Goal: Task Accomplishment & Management: Complete application form

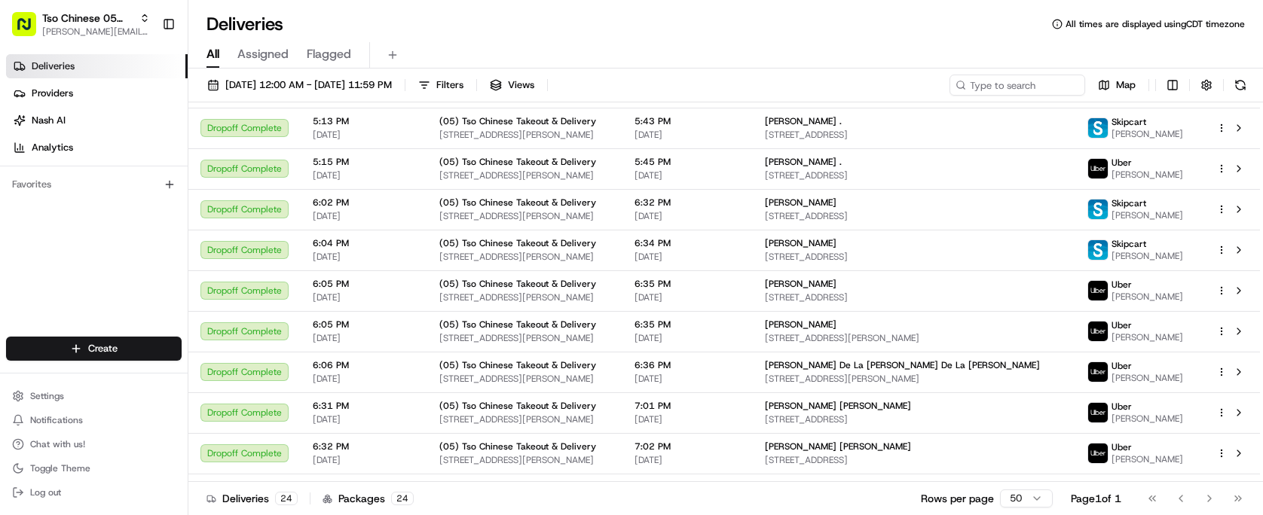
scroll to position [179, 0]
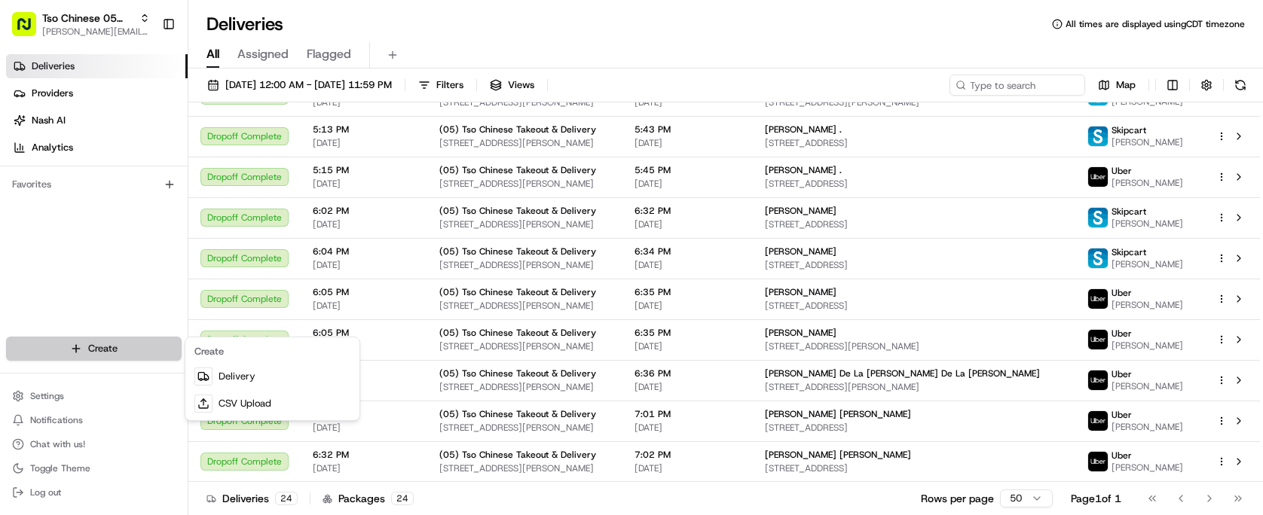
click at [133, 341] on html "Tso Chinese 05 Menchaca [EMAIL_ADDRESS][DOMAIN_NAME] Toggle Sidebar Deliveries …" at bounding box center [631, 257] width 1263 height 515
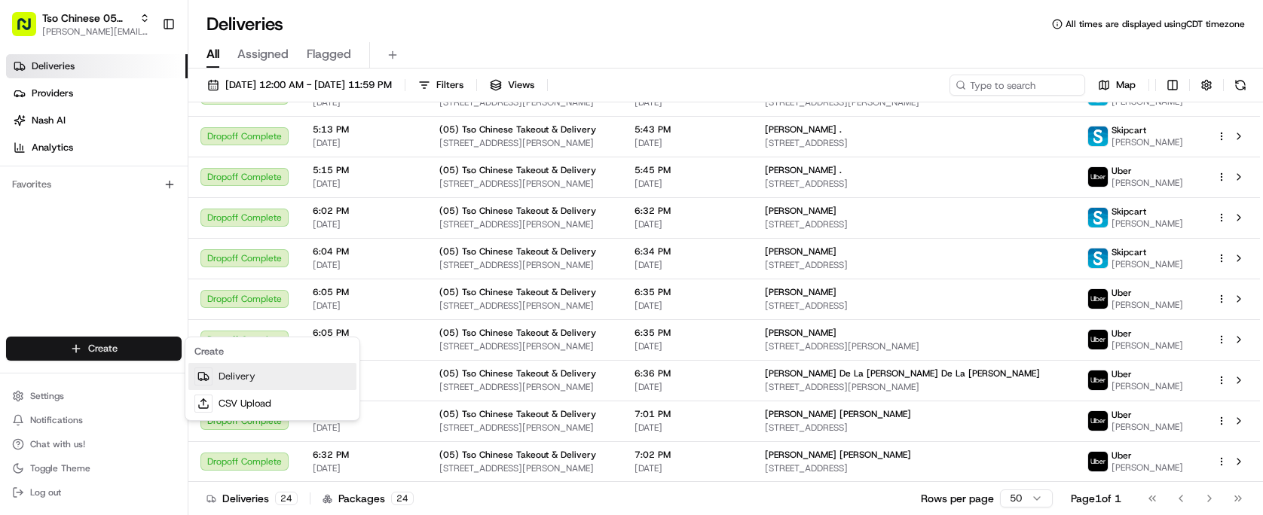
click at [243, 374] on link "Delivery" at bounding box center [272, 376] width 168 height 27
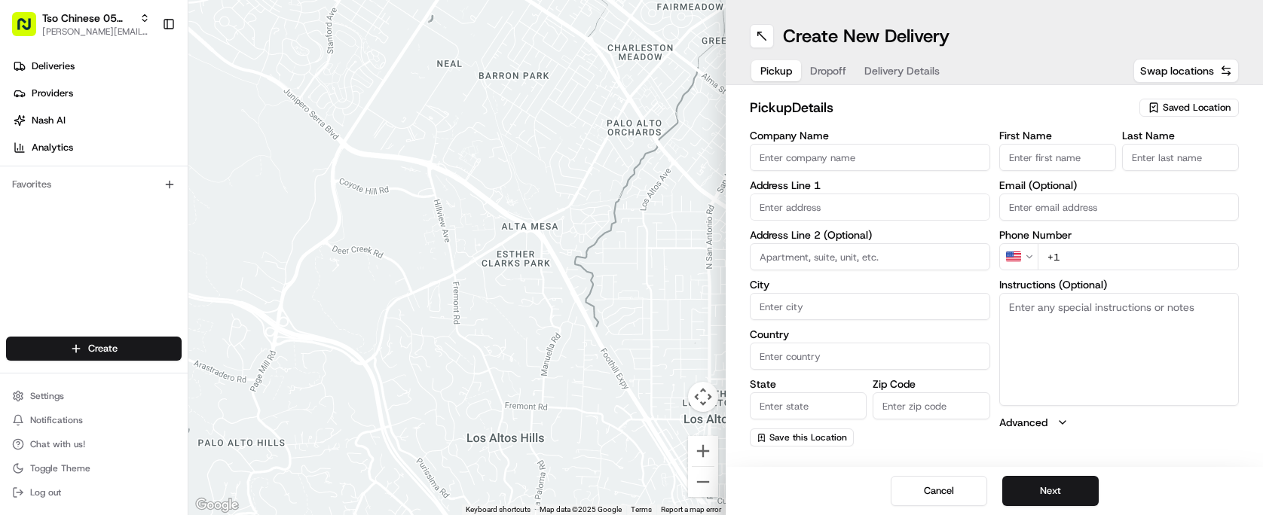
click at [1202, 112] on span "Saved Location" at bounding box center [1197, 108] width 68 height 14
click at [1165, 171] on span "(05) Tso Chinese Takeout & Delivery (05)" at bounding box center [1163, 165] width 185 height 14
type input "(05) Tso Chinese Takeout & Delivery"
type input "[STREET_ADDRESS][PERSON_NAME]"
type input "Ste 100"
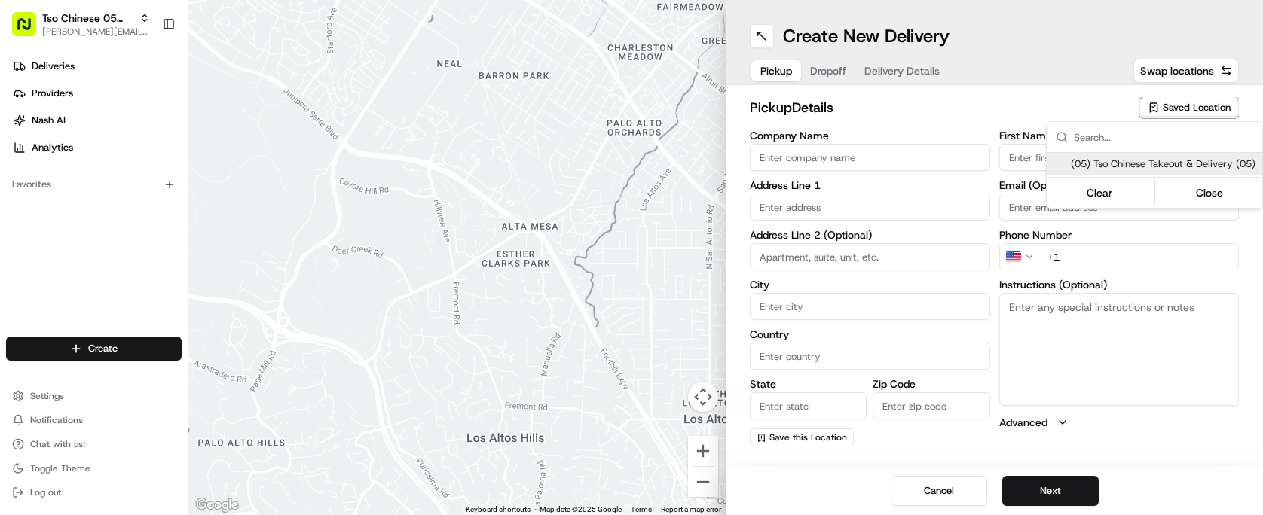
type input "Austin"
type input "US"
type input "[GEOGRAPHIC_DATA]"
type input "78748"
type input "Tso Chinese"
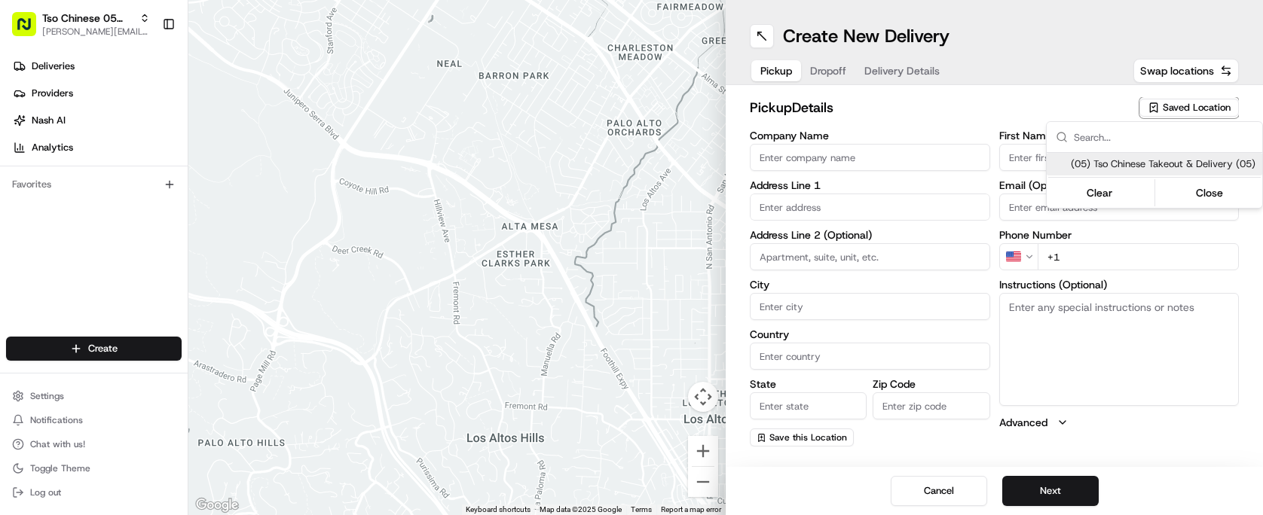
type input "[PERSON_NAME] Manager"
type input "[EMAIL_ADDRESS][DOMAIN_NAME]"
type input "[PHONE_NUMBER]"
type textarea "Submit a picture displaying address & food as Proof of Delivery. Envía una foto…"
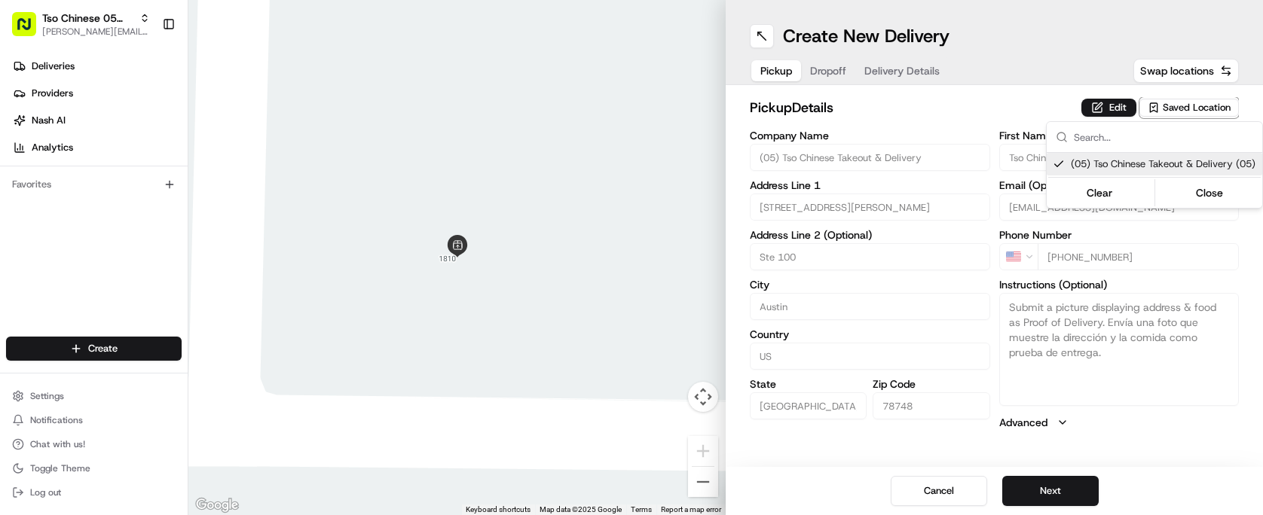
click at [920, 116] on html "Tso Chinese 05 Menchaca [EMAIL_ADDRESS][DOMAIN_NAME] Toggle Sidebar Deliveries …" at bounding box center [631, 257] width 1263 height 515
click at [825, 74] on button "Dropoff" at bounding box center [828, 70] width 54 height 21
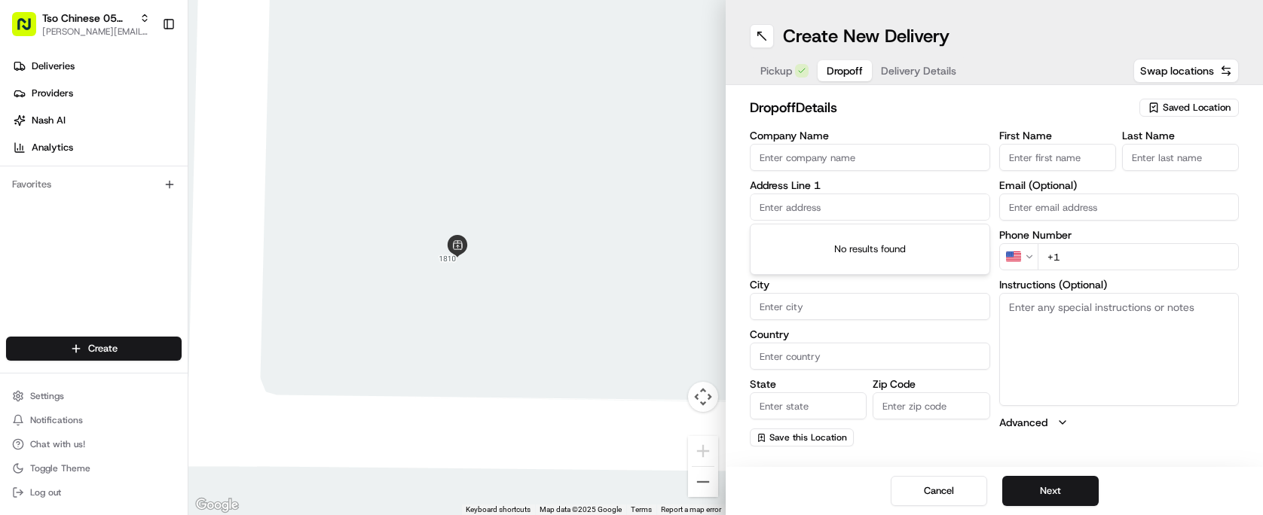
click at [880, 206] on input "text" at bounding box center [870, 207] width 240 height 27
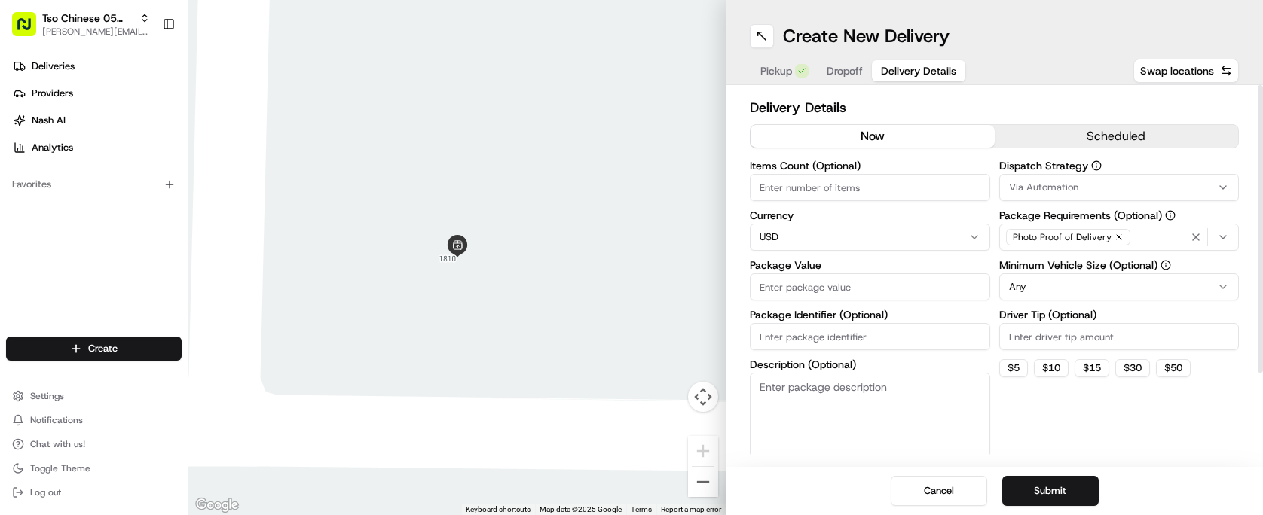
click at [904, 63] on button "Delivery Details" at bounding box center [918, 70] width 93 height 21
click at [865, 298] on input "Package Value" at bounding box center [870, 287] width 240 height 27
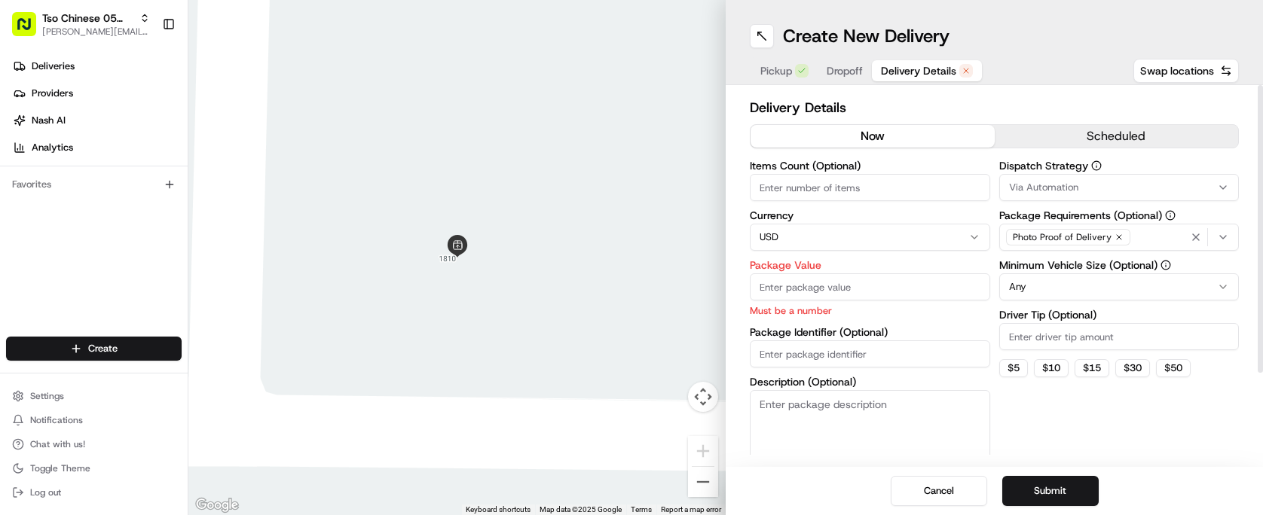
click at [835, 332] on div "Package Identifier (Optional)" at bounding box center [870, 347] width 240 height 41
paste input "SOUOMAB"
type input "SOUOMAB"
click at [1060, 336] on input "Driver Tip (Optional)" at bounding box center [1119, 336] width 240 height 27
type input "2.00"
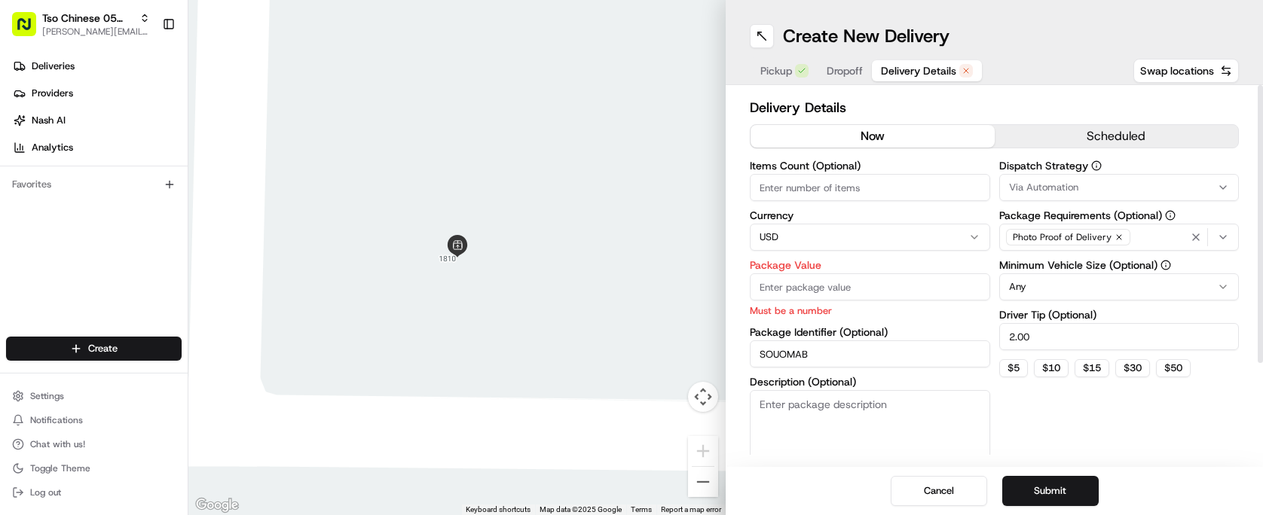
click at [1094, 176] on button "Via Automation" at bounding box center [1119, 187] width 240 height 27
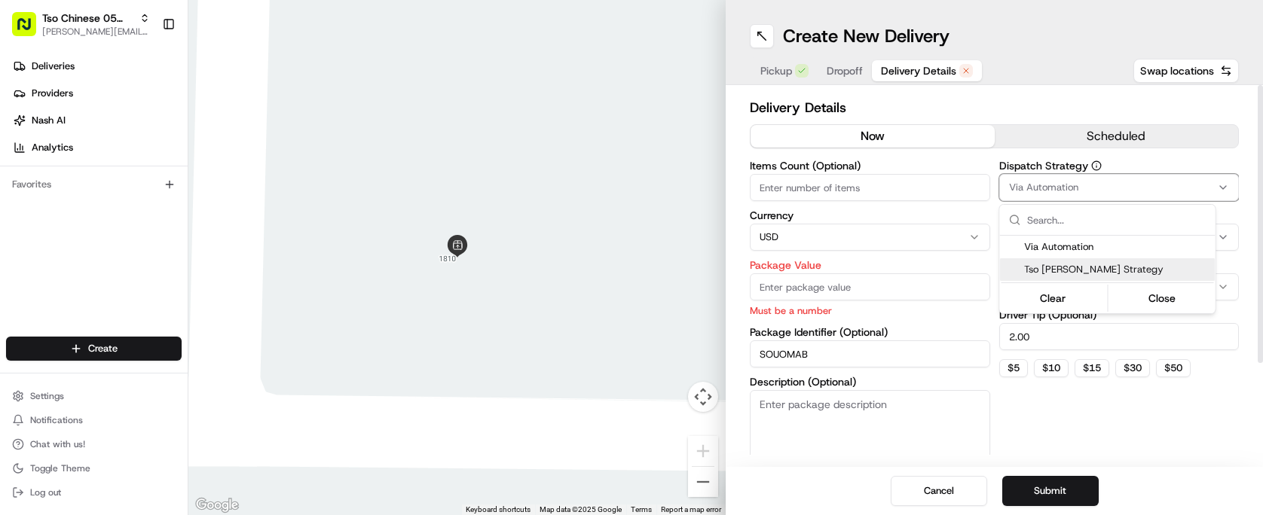
click at [1089, 258] on div "Tso [PERSON_NAME] Strategy" at bounding box center [1108, 269] width 216 height 23
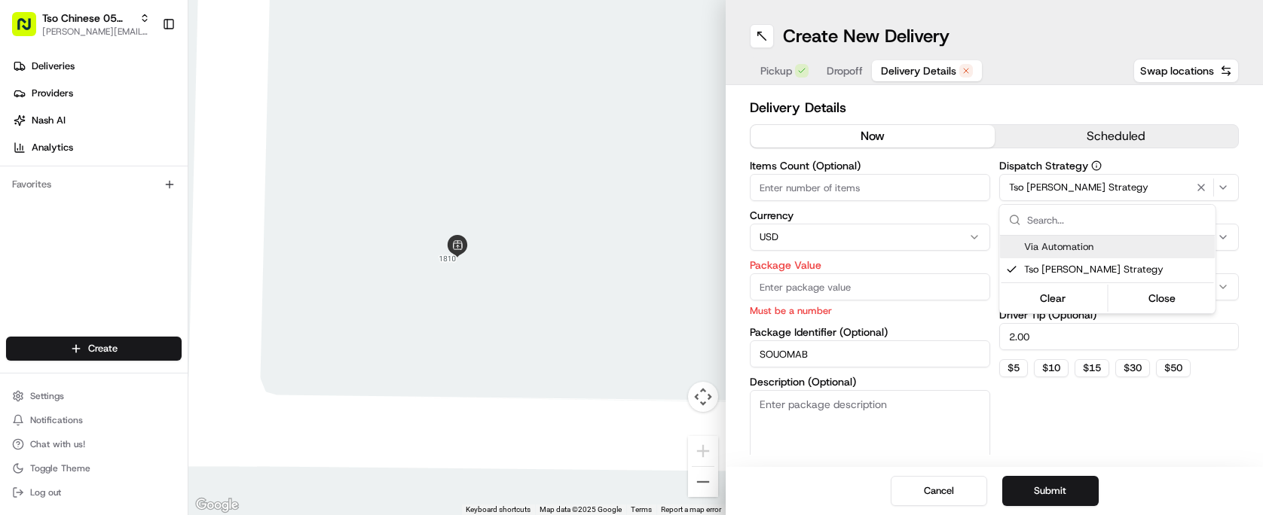
click at [850, 191] on html "Tso Chinese 05 Menchaca [EMAIL_ADDRESS][DOMAIN_NAME] Toggle Sidebar Deliveries …" at bounding box center [631, 257] width 1263 height 515
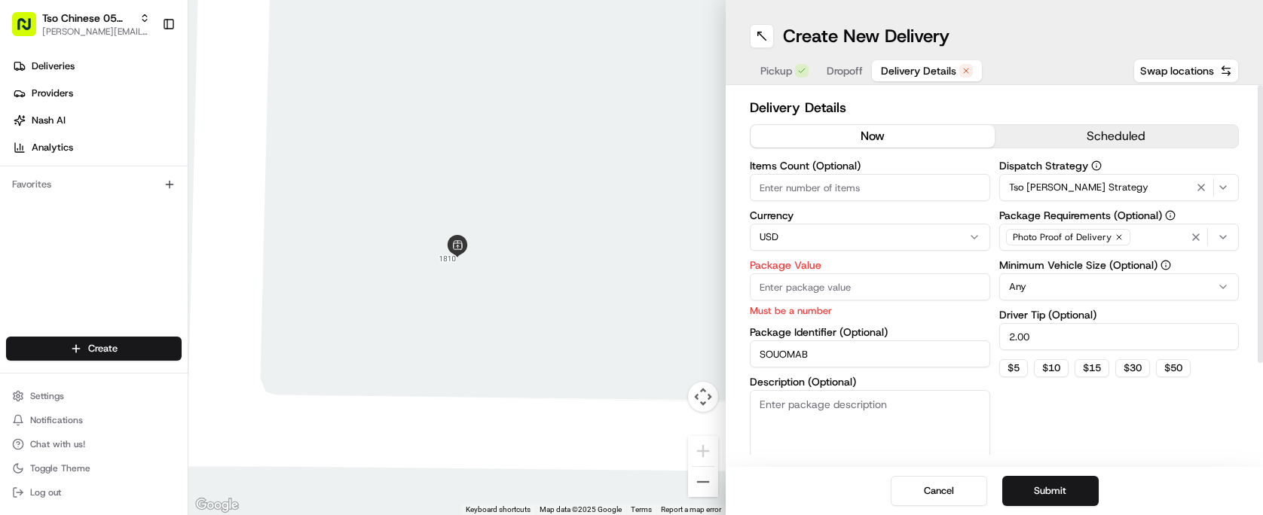
click at [850, 191] on input "Items Count (Optional)" at bounding box center [870, 187] width 240 height 27
type input "3"
click at [818, 314] on p "Must be a number" at bounding box center [870, 311] width 240 height 14
click at [819, 296] on input "Package Value" at bounding box center [870, 287] width 240 height 27
paste input "27.82"
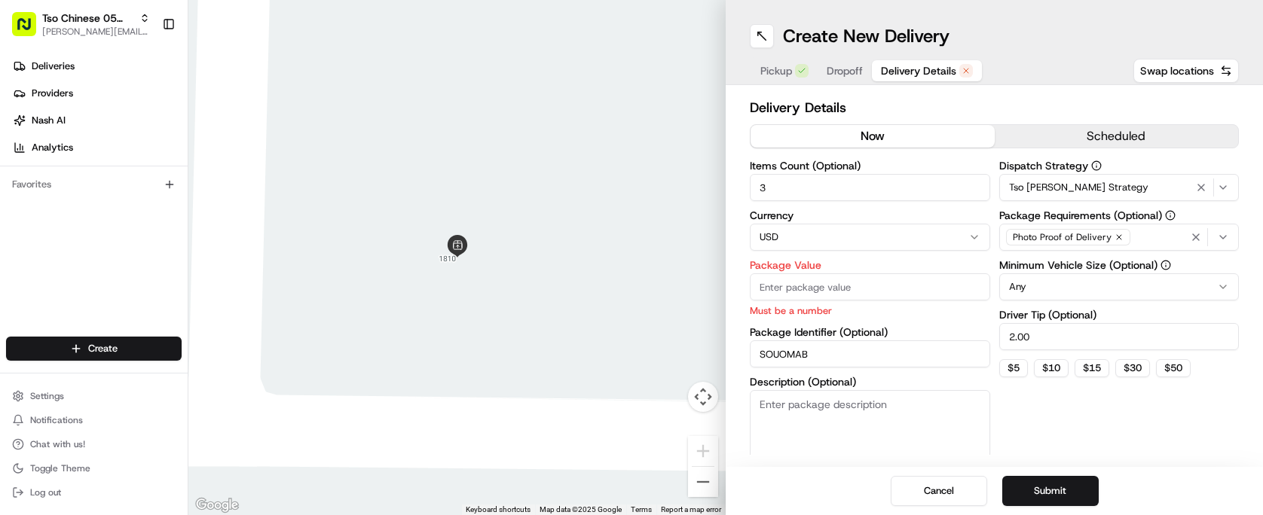
type input "27.82"
click at [848, 73] on span "Dropoff" at bounding box center [845, 70] width 36 height 15
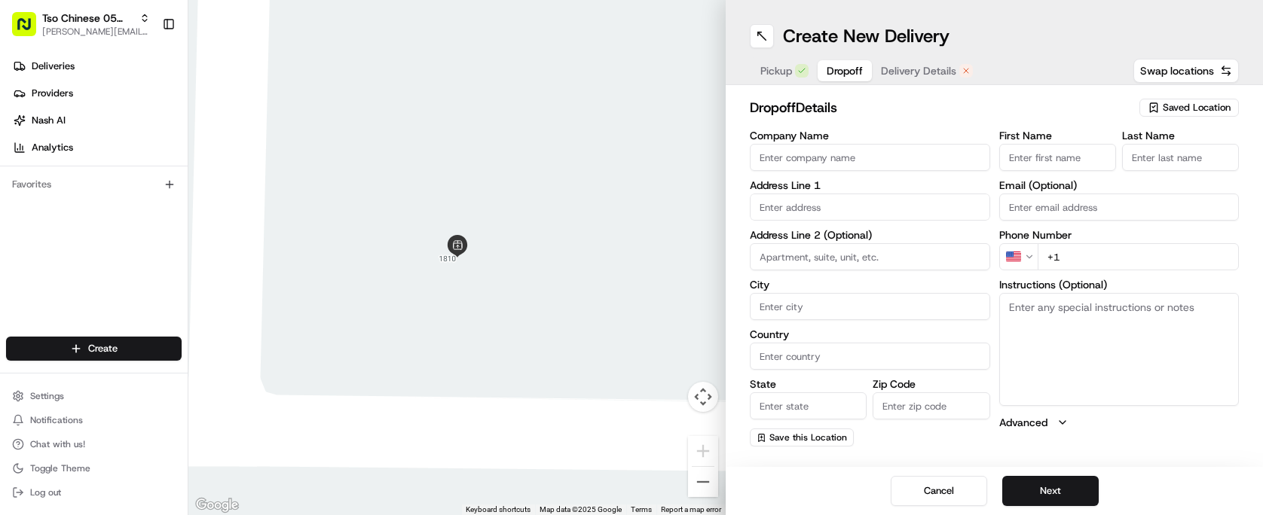
click at [832, 209] on input "text" at bounding box center [870, 207] width 240 height 27
paste input "[STREET_ADDRESS]"
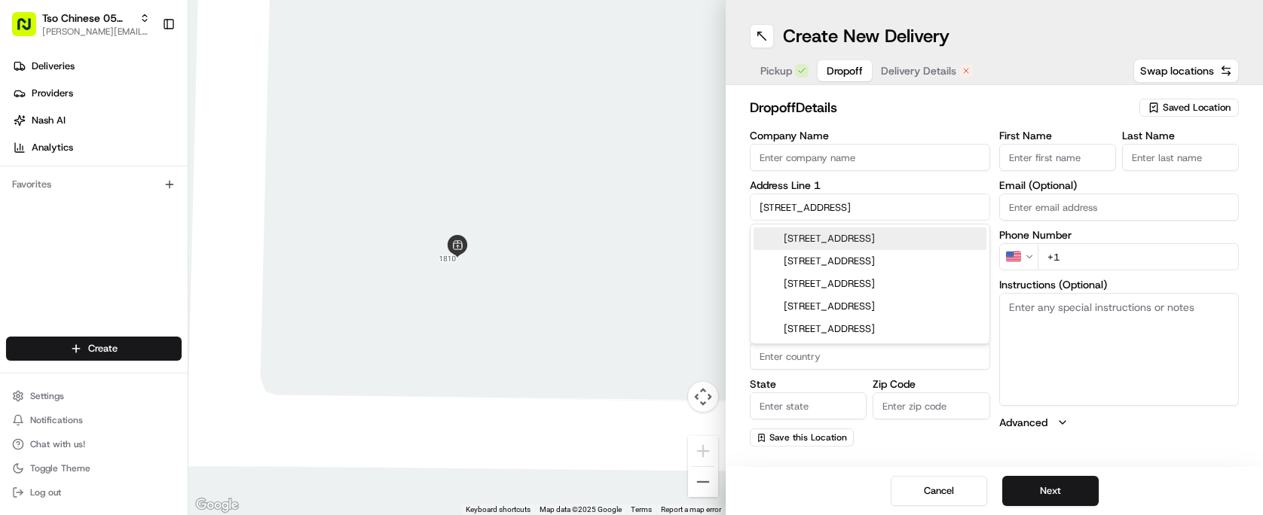
click at [921, 239] on div "[STREET_ADDRESS]" at bounding box center [870, 239] width 233 height 23
type input "[STREET_ADDRESS]"
type input "Austin"
type input "[GEOGRAPHIC_DATA]"
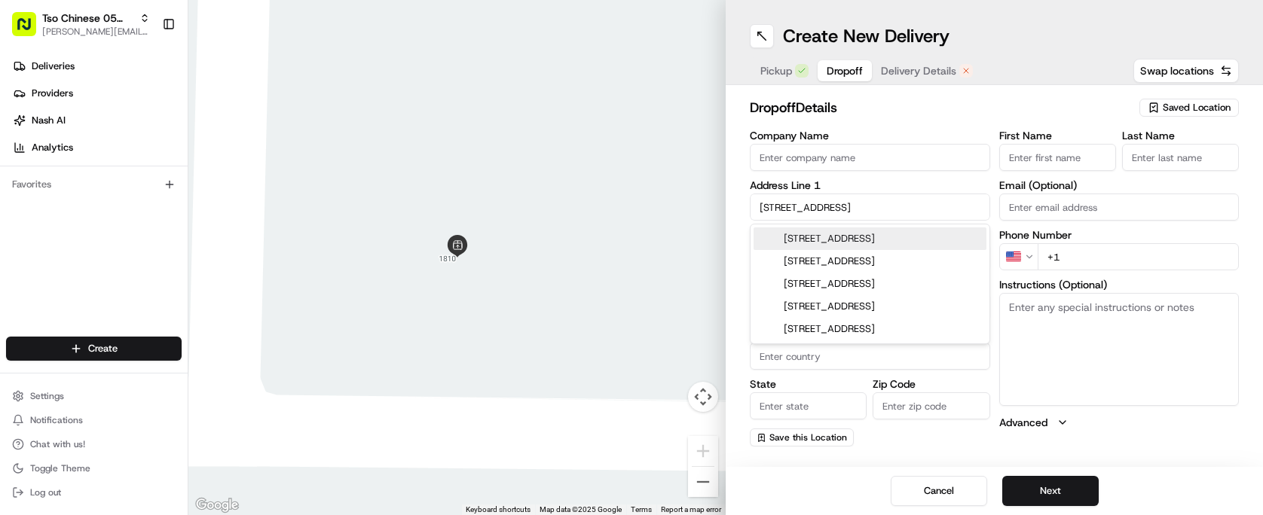
type input "78747"
type input "[STREET_ADDRESS]"
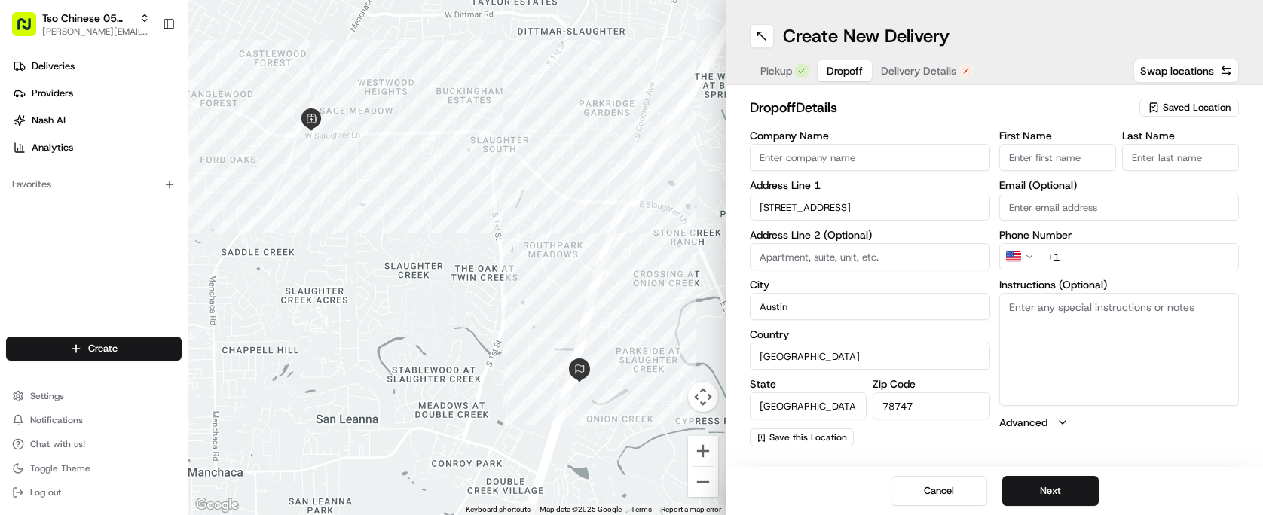
click at [1046, 157] on input "First Name" at bounding box center [1057, 157] width 117 height 27
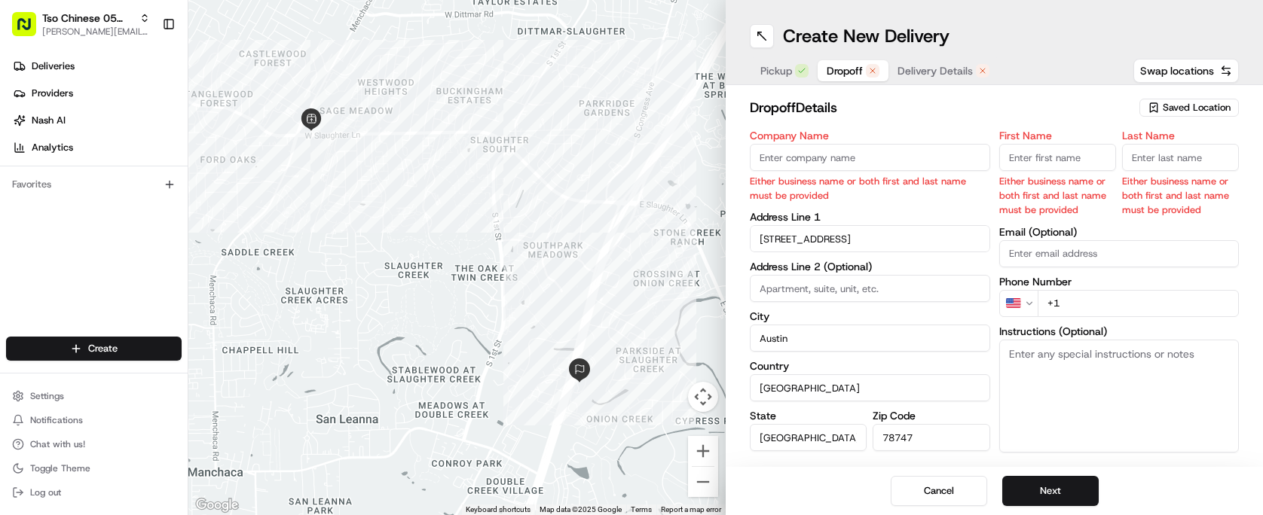
paste input "[PERSON_NAME]"
type input "[PERSON_NAME]"
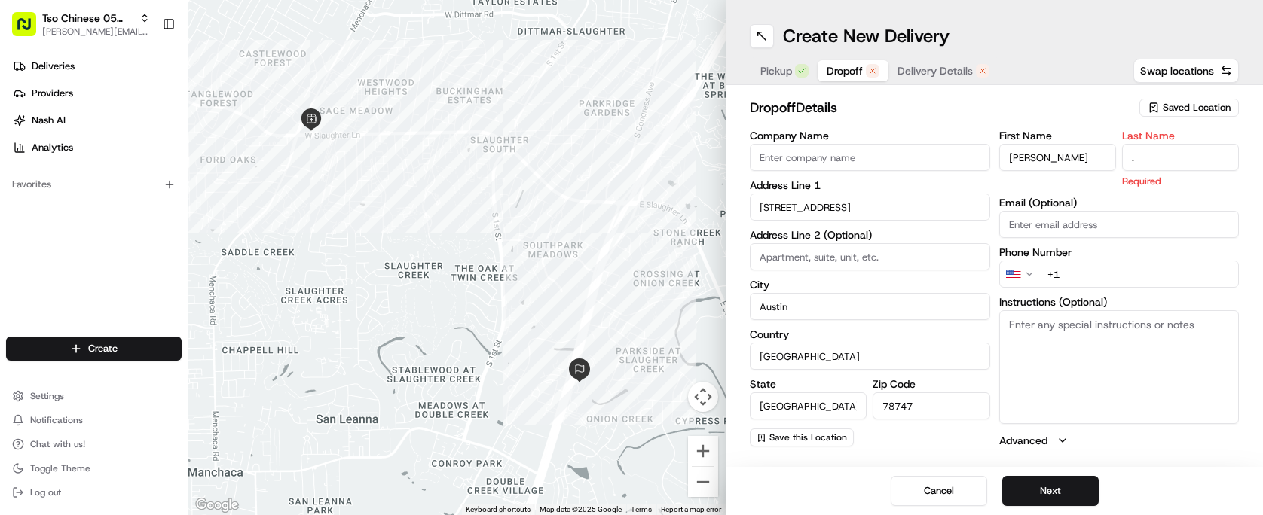
type input "."
click at [984, 107] on h2 "dropoff Details" at bounding box center [940, 107] width 381 height 21
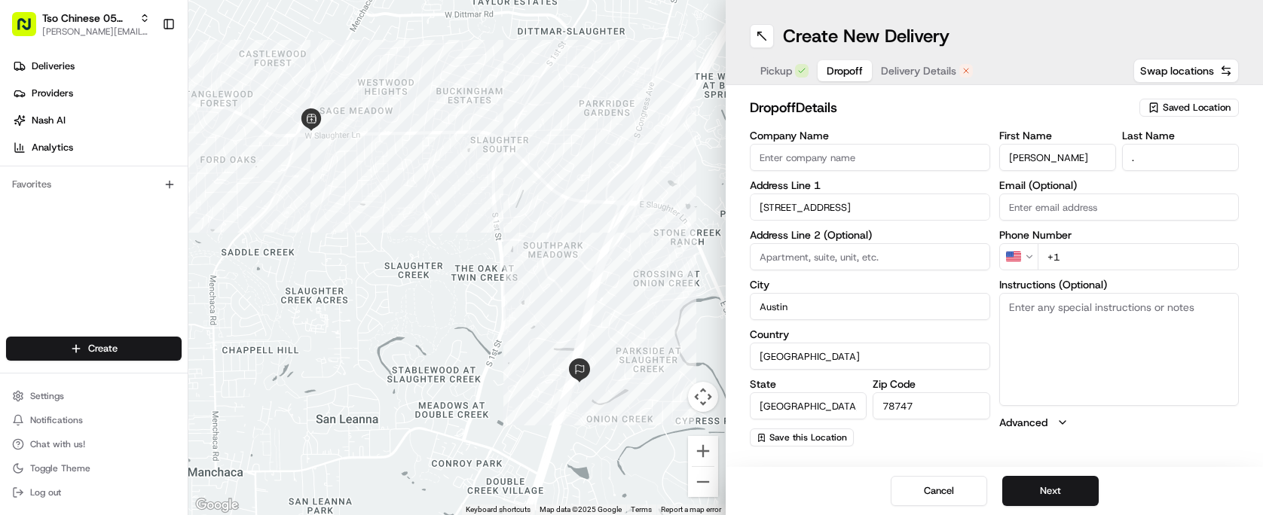
click at [1073, 264] on input "+1" at bounding box center [1139, 256] width 202 height 27
paste input "[PHONE_NUMBER]"
type input "[PHONE_NUMBER]"
click at [974, 113] on h2 "dropoff Details" at bounding box center [940, 107] width 381 height 21
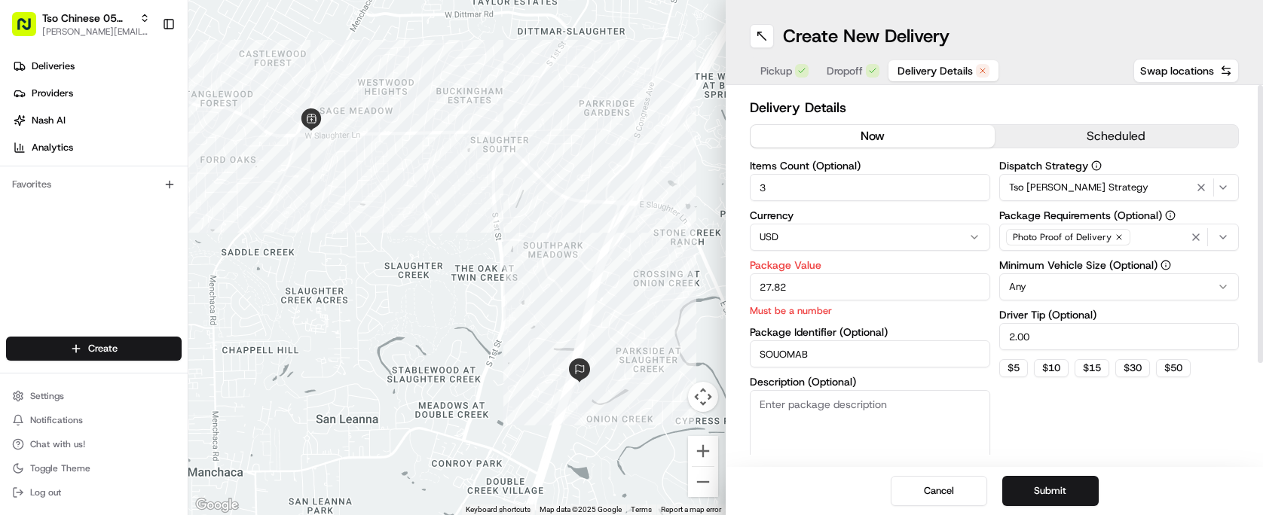
click at [939, 73] on span "Delivery Details" at bounding box center [935, 70] width 75 height 15
click at [1051, 483] on button "Submit" at bounding box center [1050, 491] width 96 height 30
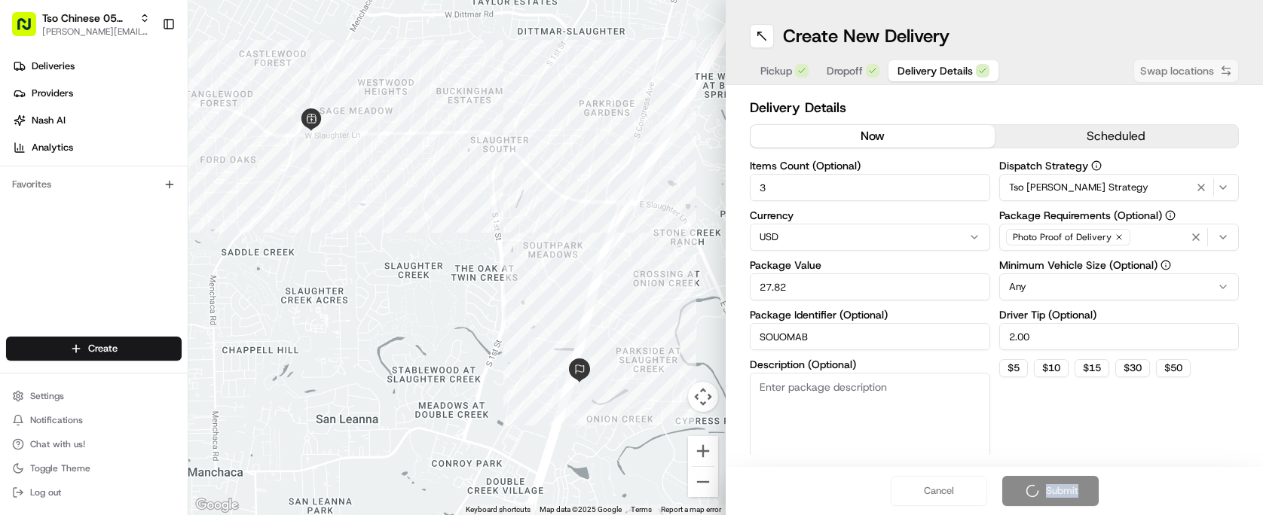
click at [1051, 483] on div "Cancel Submit" at bounding box center [994, 491] width 537 height 48
